Goal: Task Accomplishment & Management: Manage account settings

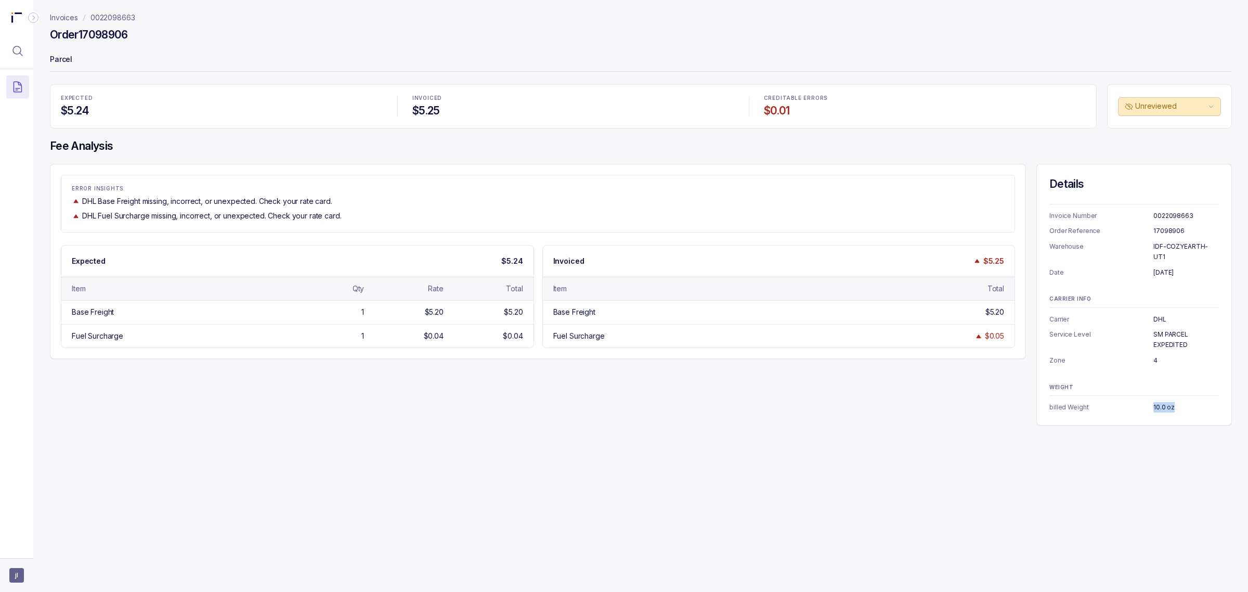
click at [21, 570] on span "jl" at bounding box center [16, 575] width 15 height 15
click at [37, 559] on div "Logout" at bounding box center [63, 553] width 99 height 12
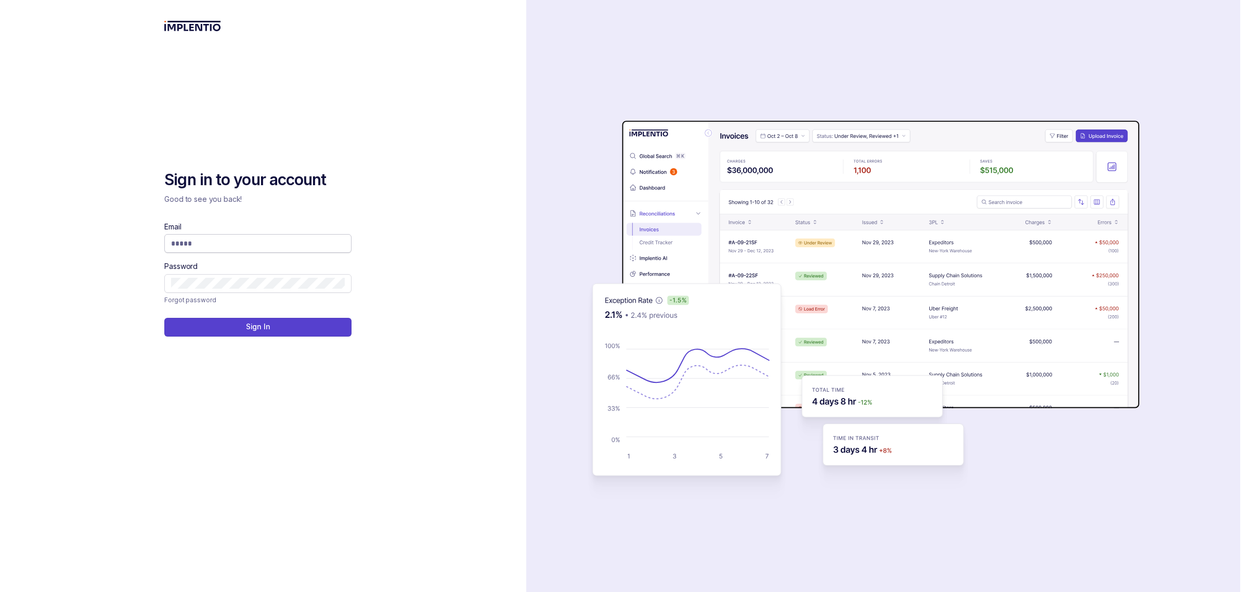
click at [242, 243] on input "Email" at bounding box center [258, 243] width 174 height 10
click at [0, 591] on com-1password-button at bounding box center [0, 592] width 0 height 0
click at [304, 243] on input "Email" at bounding box center [258, 243] width 174 height 10
type input "**********"
